Goal: Information Seeking & Learning: Learn about a topic

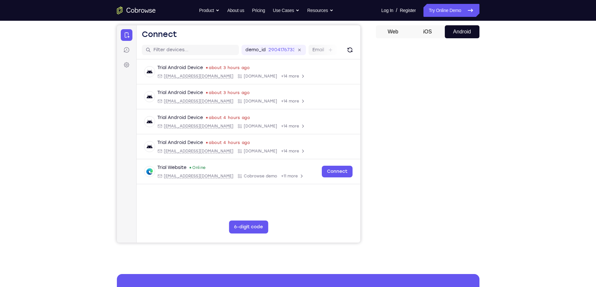
scroll to position [58, 0]
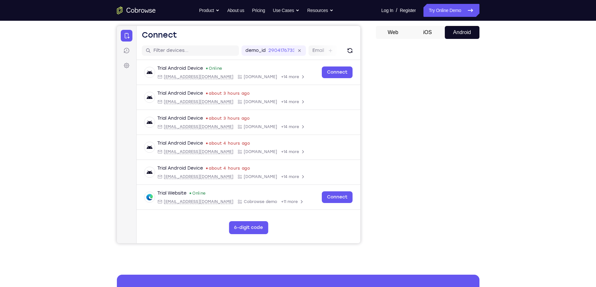
click at [494, 159] on div "Your Support Agent Your Customer Web iOS Android Next Steps We’d be happy to gi…" at bounding box center [298, 175] width 415 height 427
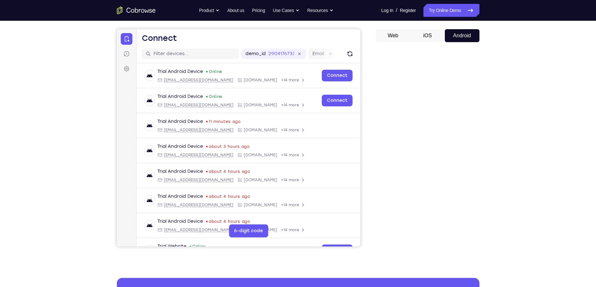
scroll to position [49, 0]
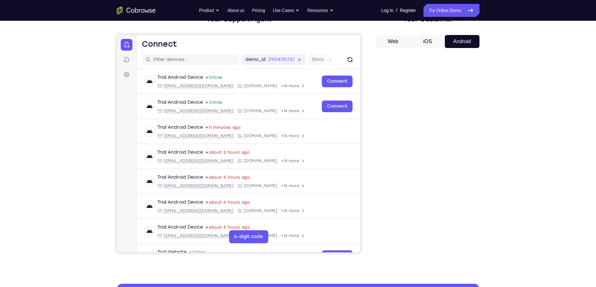
click at [554, 119] on div "Your Support Agent Your Customer Web iOS Android Next Steps We’d be happy to gi…" at bounding box center [298, 184] width 596 height 427
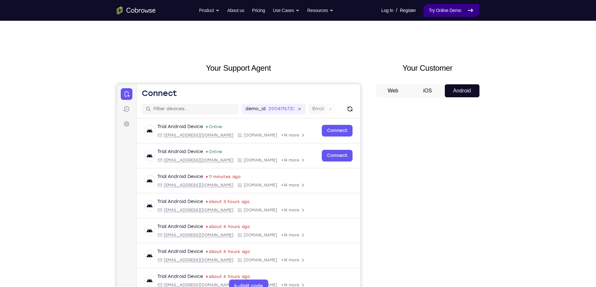
click at [449, 12] on link "Try Online Demo" at bounding box center [452, 10] width 56 height 13
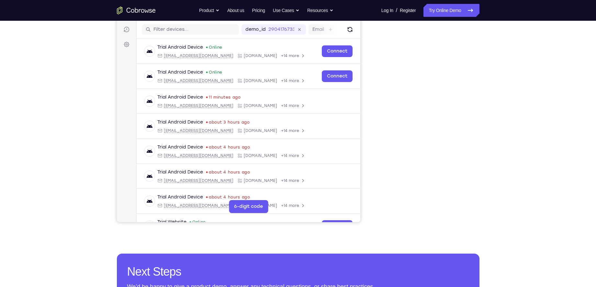
scroll to position [80, 0]
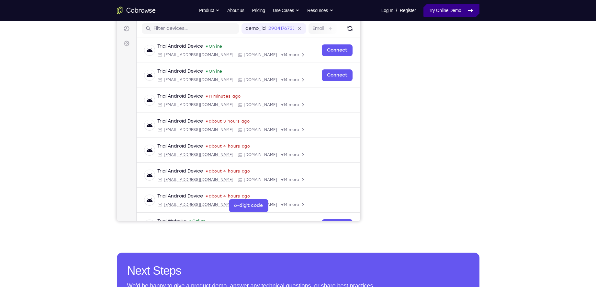
click at [451, 12] on link "Try Online Demo" at bounding box center [452, 10] width 56 height 13
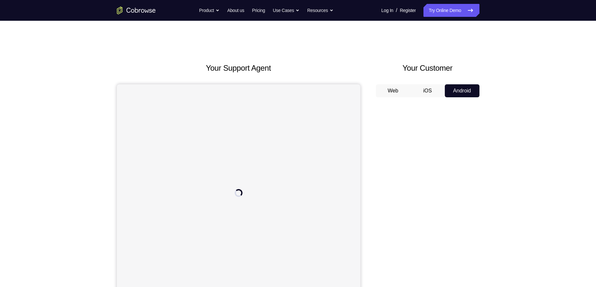
scroll to position [68, 0]
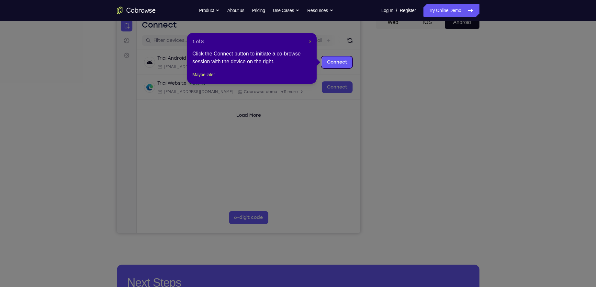
click at [311, 41] on span "×" at bounding box center [310, 41] width 3 height 5
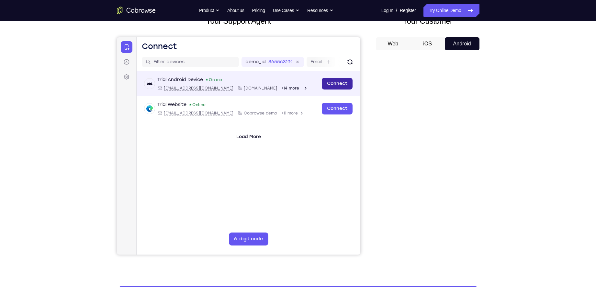
scroll to position [47, 0]
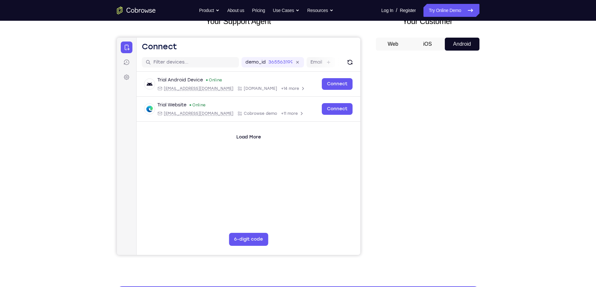
click at [428, 41] on button "iOS" at bounding box center [427, 44] width 35 height 13
click at [462, 48] on button "Android" at bounding box center [462, 44] width 35 height 13
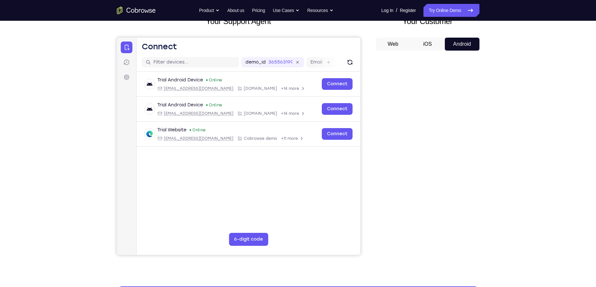
scroll to position [56, 0]
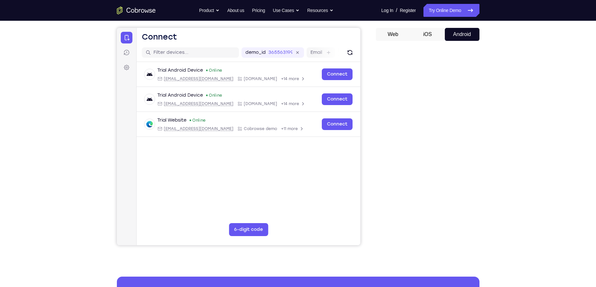
click at [146, 8] on icon "Go to the home page" at bounding box center [136, 10] width 39 height 8
click at [148, 12] on icon "Go to the home page" at bounding box center [136, 10] width 39 height 8
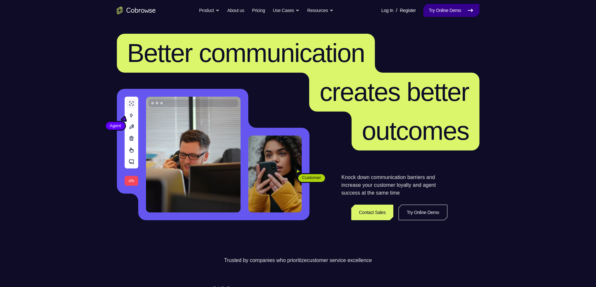
click at [453, 10] on link "Try Online Demo" at bounding box center [452, 10] width 56 height 13
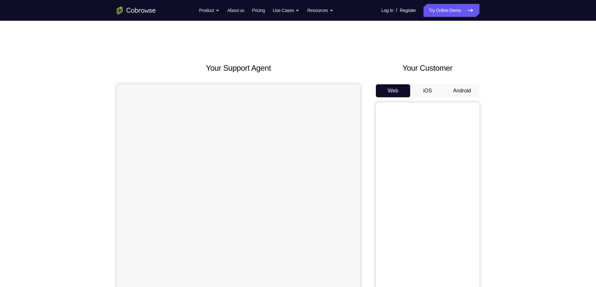
click at [464, 87] on button "Android" at bounding box center [462, 90] width 35 height 13
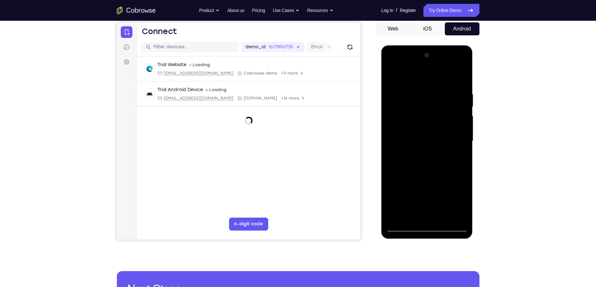
click at [427, 227] on div at bounding box center [427, 140] width 82 height 181
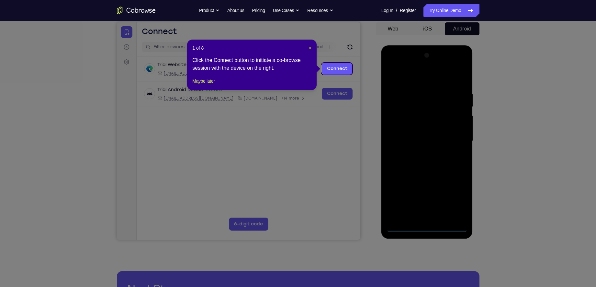
click at [309, 46] on span "×" at bounding box center [310, 47] width 3 height 5
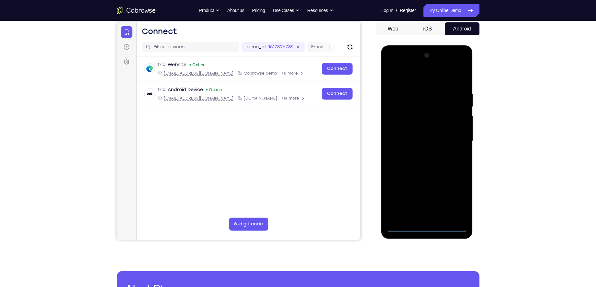
click at [457, 196] on div at bounding box center [427, 140] width 82 height 181
click at [410, 77] on div at bounding box center [427, 140] width 82 height 181
click at [451, 141] on div at bounding box center [427, 140] width 82 height 181
click at [454, 140] on div at bounding box center [427, 140] width 82 height 181
click at [420, 153] on div at bounding box center [427, 140] width 82 height 181
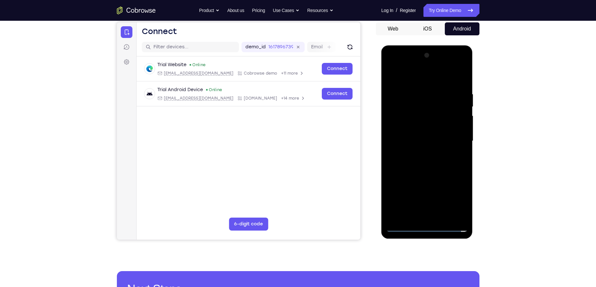
click at [414, 127] on div at bounding box center [427, 140] width 82 height 181
click at [421, 136] on div at bounding box center [427, 140] width 82 height 181
click at [395, 134] on div at bounding box center [427, 140] width 82 height 181
click at [428, 125] on div at bounding box center [427, 140] width 82 height 181
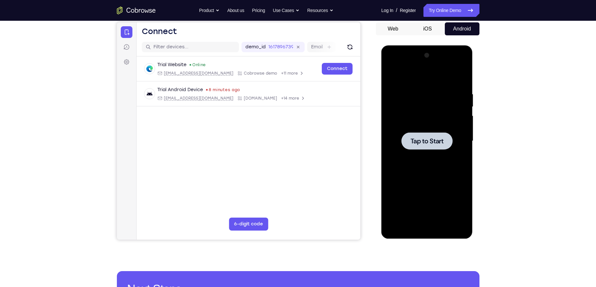
click at [417, 144] on span "Tap to Start" at bounding box center [427, 141] width 33 height 6
click at [426, 226] on div at bounding box center [427, 140] width 82 height 181
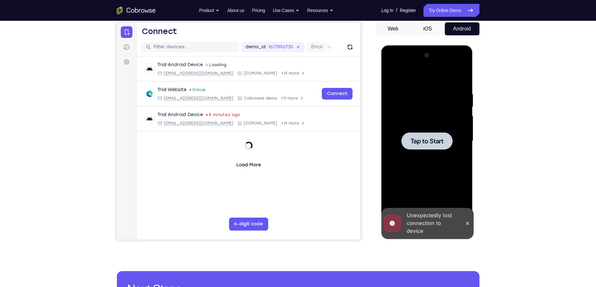
click at [420, 148] on div at bounding box center [427, 140] width 51 height 17
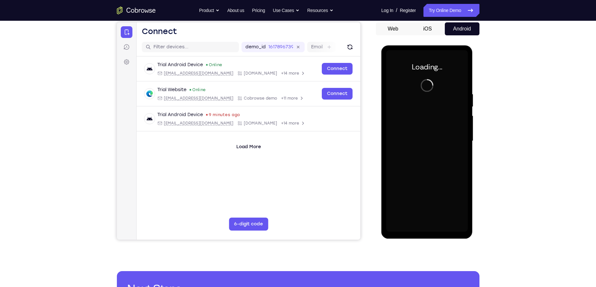
click at [433, 101] on div at bounding box center [427, 140] width 82 height 181
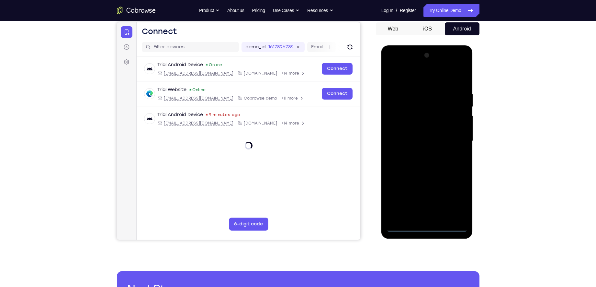
click at [425, 226] on div at bounding box center [427, 140] width 82 height 181
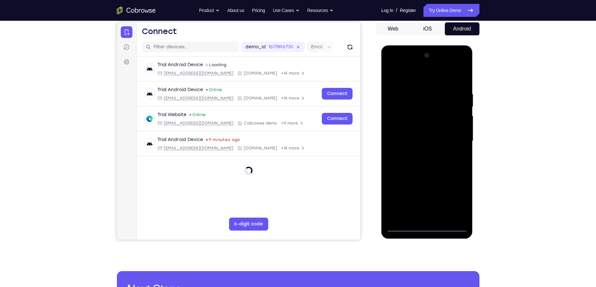
click at [427, 227] on div at bounding box center [427, 140] width 82 height 181
click at [426, 226] on div at bounding box center [427, 140] width 82 height 181
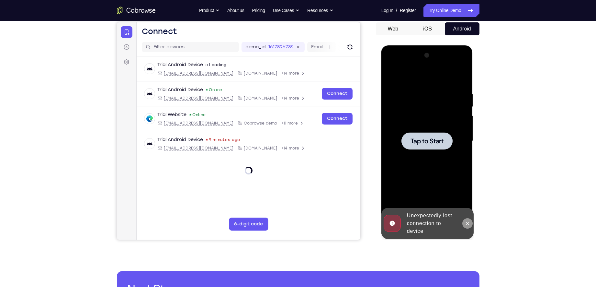
click at [471, 223] on button at bounding box center [468, 223] width 10 height 10
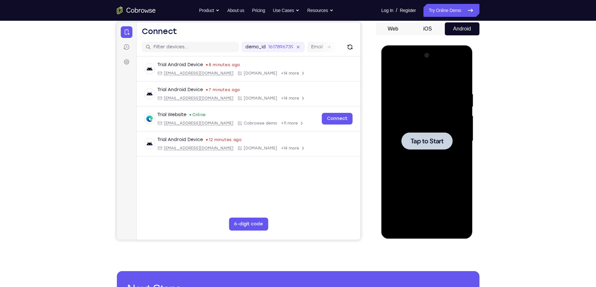
click at [417, 142] on span "Tap to Start" at bounding box center [427, 141] width 33 height 6
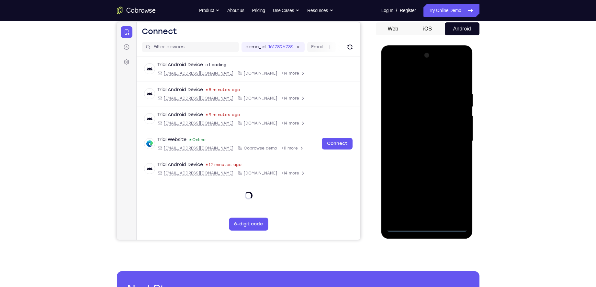
click at [402, 228] on div at bounding box center [427, 140] width 82 height 181
click at [426, 224] on div at bounding box center [427, 140] width 82 height 181
click at [426, 227] on div at bounding box center [427, 140] width 82 height 181
click at [454, 200] on div at bounding box center [427, 140] width 82 height 181
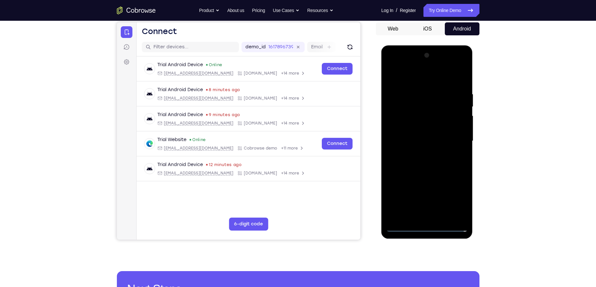
click at [441, 82] on div at bounding box center [427, 140] width 82 height 181
click at [457, 140] on div at bounding box center [427, 140] width 82 height 181
click at [420, 152] on div at bounding box center [427, 140] width 82 height 181
click at [418, 132] on div at bounding box center [427, 140] width 82 height 181
click at [431, 139] on span "Tap to Start" at bounding box center [427, 141] width 33 height 6
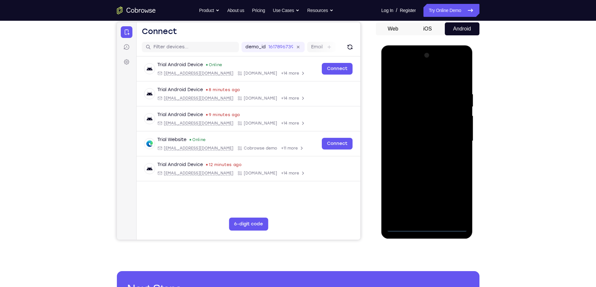
click at [427, 225] on div at bounding box center [427, 140] width 82 height 181
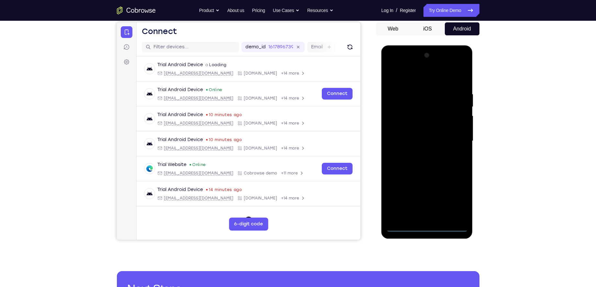
click at [460, 203] on div at bounding box center [427, 140] width 82 height 181
click at [458, 201] on div at bounding box center [427, 140] width 82 height 181
click at [454, 198] on div at bounding box center [427, 140] width 82 height 181
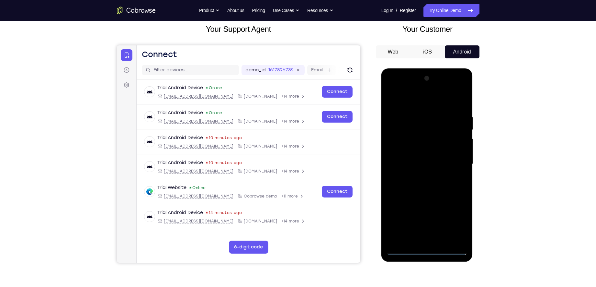
click at [406, 101] on div at bounding box center [427, 163] width 82 height 181
click at [454, 159] on div at bounding box center [427, 163] width 82 height 181
click at [419, 176] on div at bounding box center [427, 163] width 82 height 181
click at [420, 156] on div at bounding box center [427, 163] width 82 height 181
click at [420, 153] on div at bounding box center [427, 163] width 82 height 181
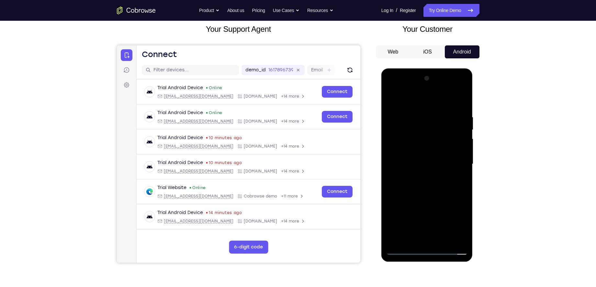
click at [423, 163] on div at bounding box center [427, 163] width 82 height 181
click at [425, 185] on div at bounding box center [427, 163] width 82 height 181
click at [442, 240] on div at bounding box center [427, 163] width 82 height 181
click at [433, 198] on div at bounding box center [427, 163] width 82 height 181
click at [427, 198] on div at bounding box center [427, 163] width 82 height 181
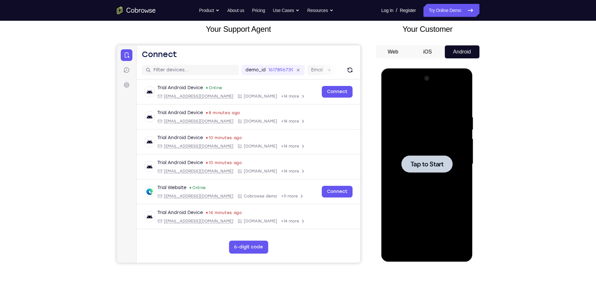
click at [420, 173] on div at bounding box center [427, 163] width 82 height 181
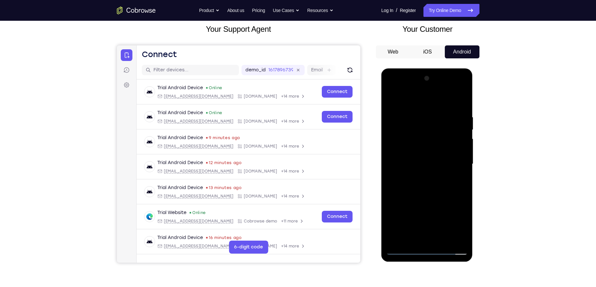
click at [430, 253] on div at bounding box center [427, 163] width 82 height 181
click at [426, 249] on div at bounding box center [427, 163] width 82 height 181
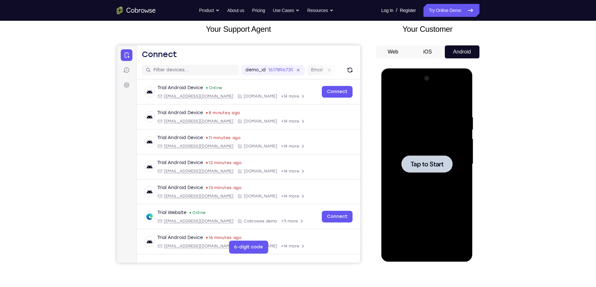
click at [415, 161] on span "Tap to Start" at bounding box center [427, 164] width 33 height 6
click at [436, 164] on span "Tap to Start" at bounding box center [427, 164] width 33 height 6
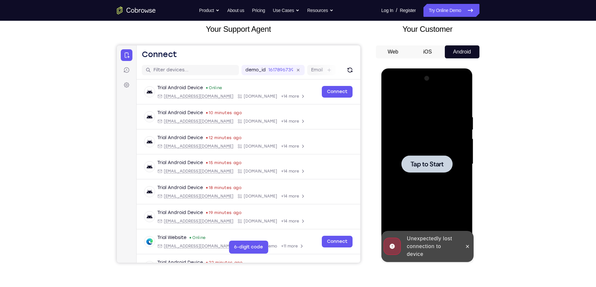
click at [440, 171] on div at bounding box center [427, 163] width 51 height 17
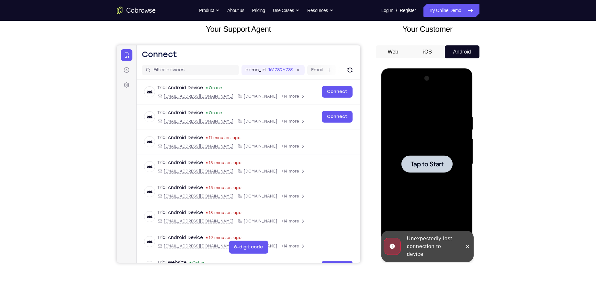
click at [427, 162] on span "Tap to Start" at bounding box center [427, 164] width 33 height 6
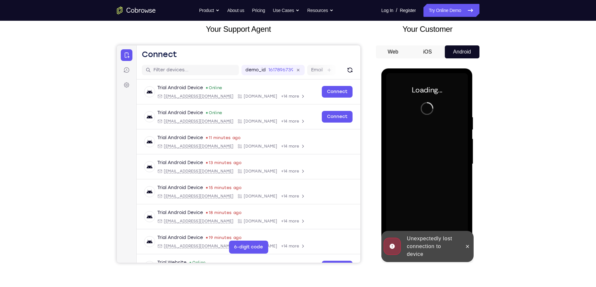
click at [472, 240] on div at bounding box center [468, 246] width 10 height 31
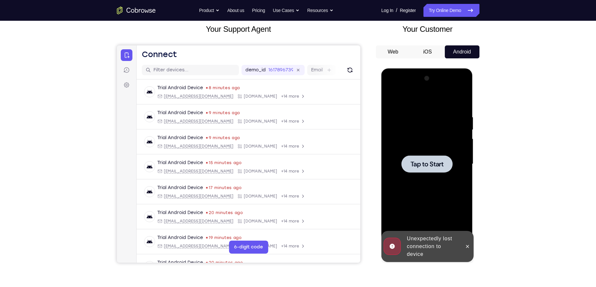
click at [427, 162] on span "Tap to Start" at bounding box center [427, 164] width 33 height 6
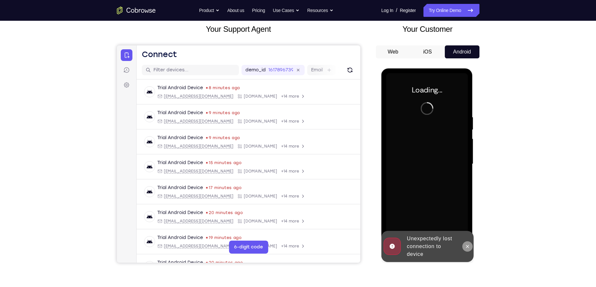
click at [469, 247] on icon at bounding box center [467, 246] width 3 height 3
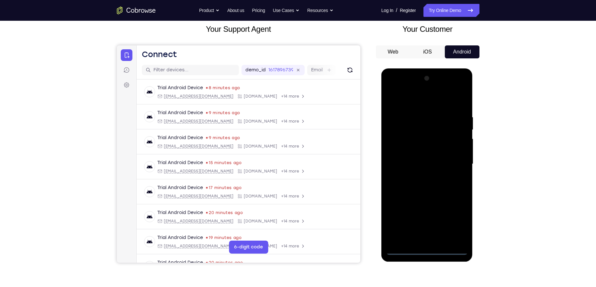
click at [429, 250] on div at bounding box center [427, 163] width 82 height 181
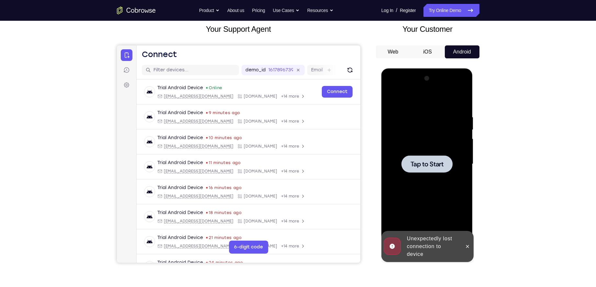
click at [419, 161] on span "Tap to Start" at bounding box center [427, 164] width 33 height 6
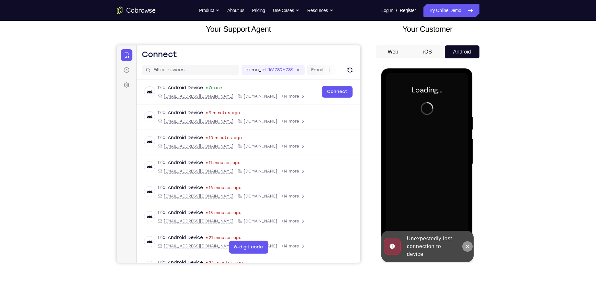
click at [467, 247] on icon at bounding box center [467, 246] width 5 height 5
